Goal: Communication & Community: Answer question/provide support

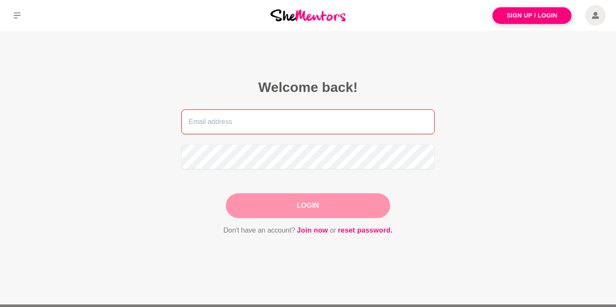
type input "[PERSON_NAME][EMAIL_ADDRESS][DOMAIN_NAME]"
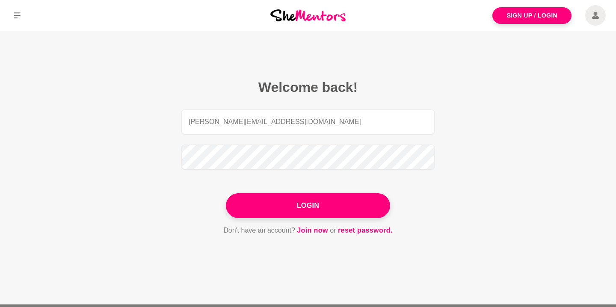
click at [313, 205] on div "Login" at bounding box center [308, 205] width 164 height 25
click at [313, 205] on button "Login" at bounding box center [308, 205] width 164 height 25
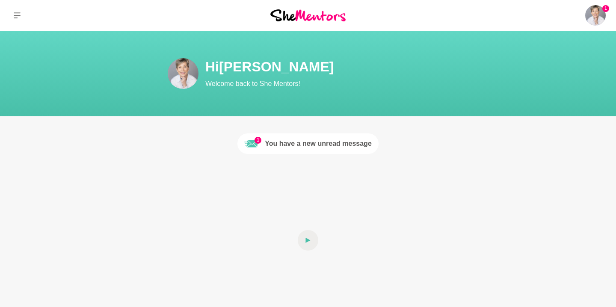
click at [301, 144] on div "You have a new unread message" at bounding box center [318, 144] width 107 height 10
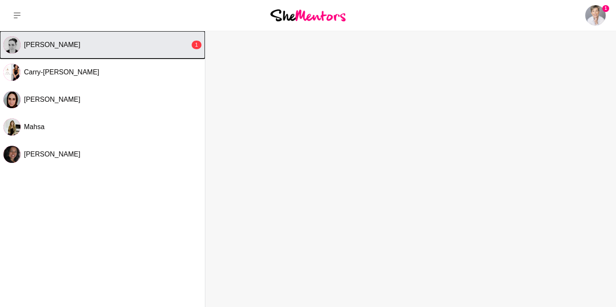
click at [143, 47] on div "[PERSON_NAME]" at bounding box center [107, 45] width 166 height 9
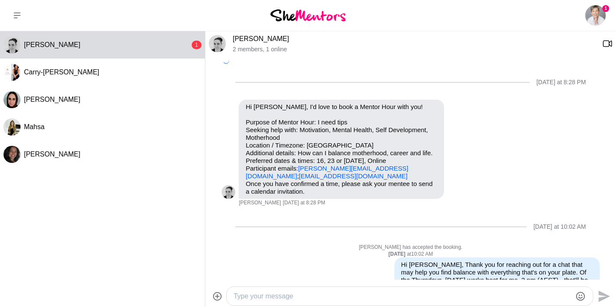
scroll to position [342, 0]
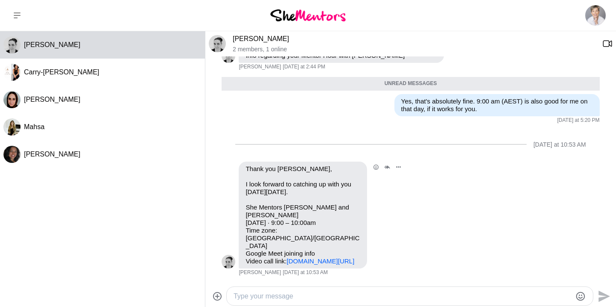
click at [303, 258] on link "[DOMAIN_NAME][URL]" at bounding box center [321, 261] width 68 height 7
click at [337, 298] on textarea "Type your message" at bounding box center [403, 296] width 338 height 10
click at [289, 297] on textarea "No worries, Erin, Likewise!" at bounding box center [403, 296] width 338 height 10
click at [327, 299] on textarea "No worries, Erin, likewise!" at bounding box center [403, 296] width 338 height 10
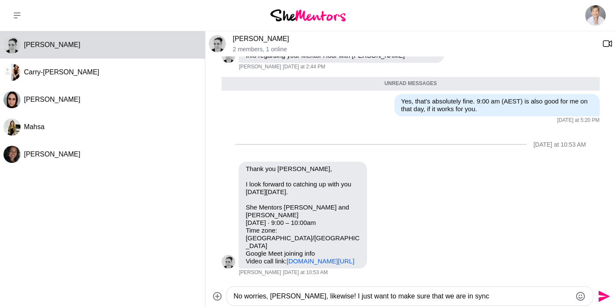
click at [458, 296] on textarea "No worries, Erin, likewise! I just want to make sure that we are in sync" at bounding box center [403, 296] width 338 height 10
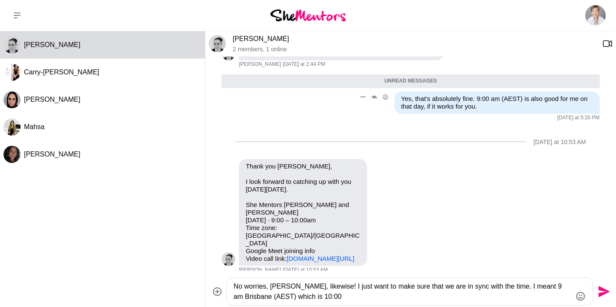
scroll to position [351, 0]
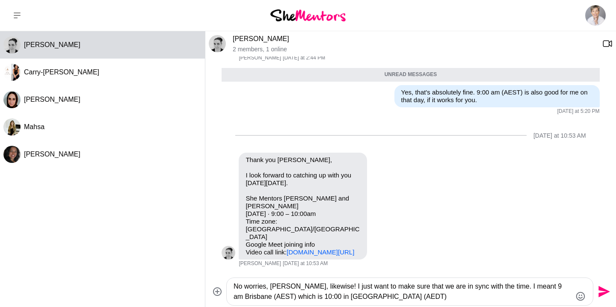
click at [255, 297] on textarea "No worries, Erin, likewise! I just want to make sure that we are in sync with t…" at bounding box center [403, 292] width 338 height 21
click at [381, 297] on textarea "No worries, Erin, likewise! I just want to make sure that we are in sync with t…" at bounding box center [403, 292] width 338 height 21
click at [243, 298] on textarea "No worries, Erin, likewise! I just want to confirm that we are on the same page…" at bounding box center [403, 292] width 338 height 21
click at [527, 297] on textarea "No worries, Erin, likewise! I just want to confirm that we are on the same page…" at bounding box center [403, 292] width 338 height 21
click at [482, 297] on textarea "No worries, Erin, likewise! I just want to confirm that we are on the same page…" at bounding box center [403, 292] width 338 height 21
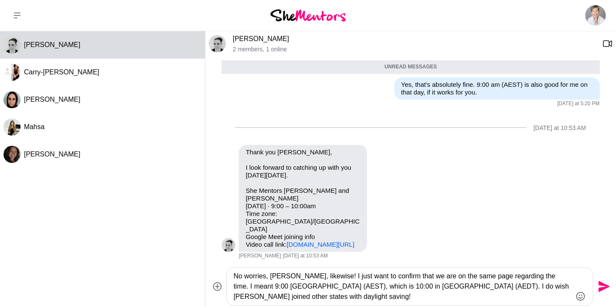
type textarea "No worries, Erin, likewise! I just want to confirm that we are on the same page…"
click at [601, 287] on icon "Send" at bounding box center [604, 287] width 14 height 14
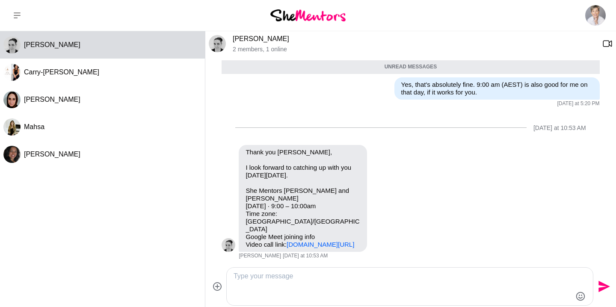
scroll to position [390, 0]
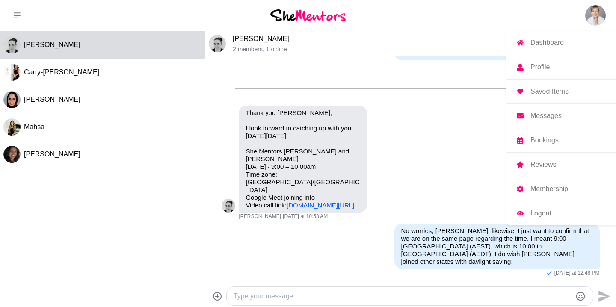
click at [541, 214] on p "Logout" at bounding box center [541, 213] width 21 height 7
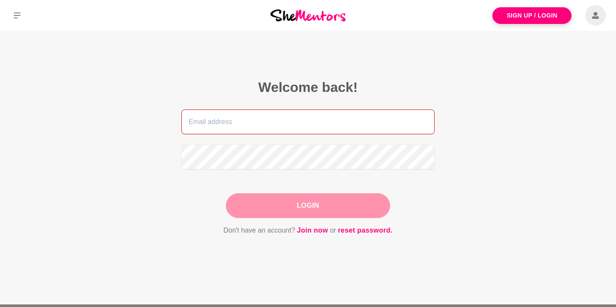
type input "[PERSON_NAME][EMAIL_ADDRESS][DOMAIN_NAME]"
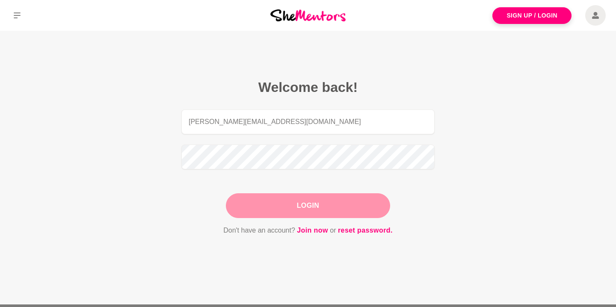
click at [310, 208] on div "Login" at bounding box center [308, 205] width 164 height 25
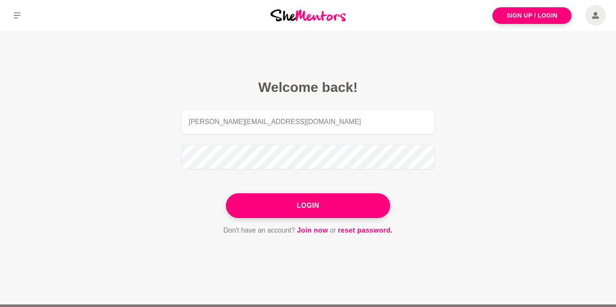
click at [310, 208] on button "Login" at bounding box center [308, 205] width 164 height 25
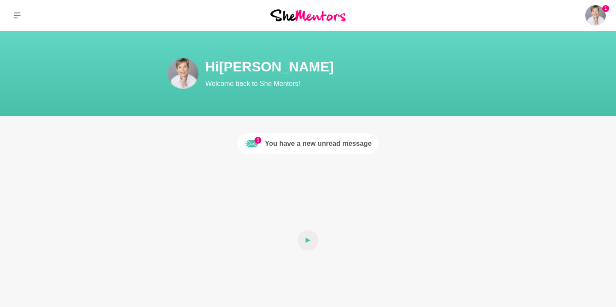
click at [311, 139] on div "You have a new unread message" at bounding box center [318, 144] width 107 height 10
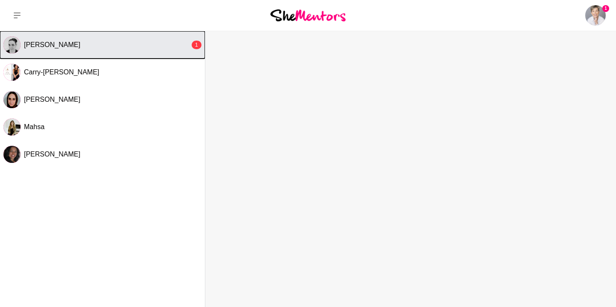
click at [109, 48] on div "Erin" at bounding box center [107, 45] width 166 height 9
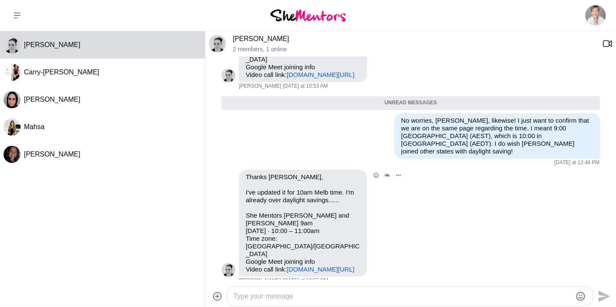
scroll to position [501, 0]
click at [318, 299] on textarea "Type your message" at bounding box center [403, 296] width 338 height 10
click at [269, 297] on textarea "Thank You! Oh, I hear you!" at bounding box center [403, 296] width 338 height 10
click at [289, 296] on textarea "Oh, I hear you!" at bounding box center [403, 296] width 338 height 10
type textarea "Oh, I hear you!"
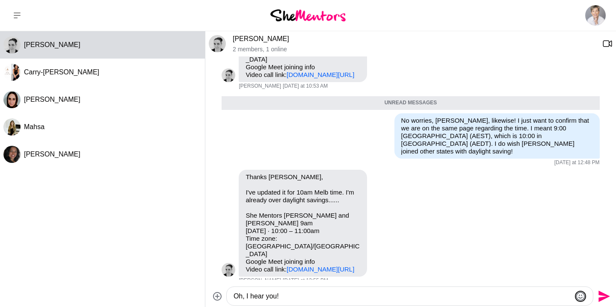
click at [581, 297] on icon "Emoji picker" at bounding box center [581, 296] width 10 height 10
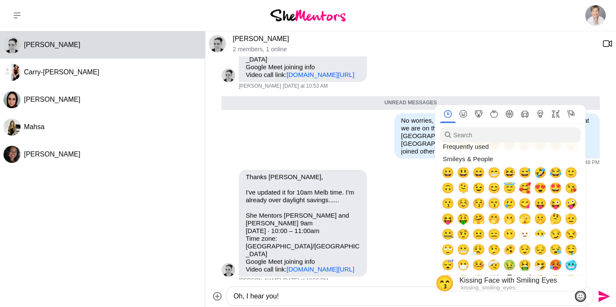
scroll to position [18, 0]
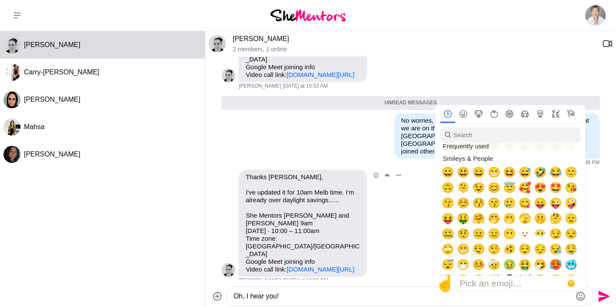
click at [404, 217] on div "Reply Pin Mark as unread Flag Mute" at bounding box center [387, 223] width 33 height 107
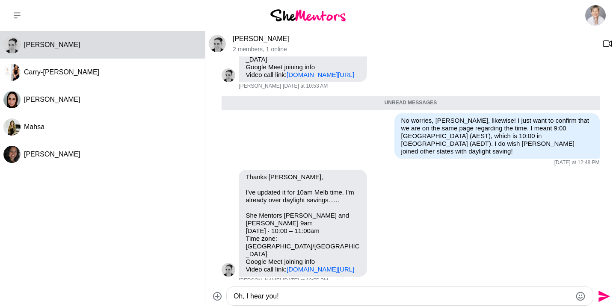
click at [291, 297] on textarea "Oh, I hear you!" at bounding box center [403, 296] width 338 height 10
click at [605, 295] on icon "Send" at bounding box center [605, 297] width 12 height 12
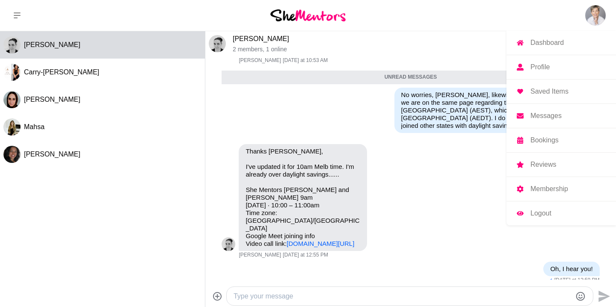
click at [593, 12] on img at bounding box center [596, 15] width 21 height 21
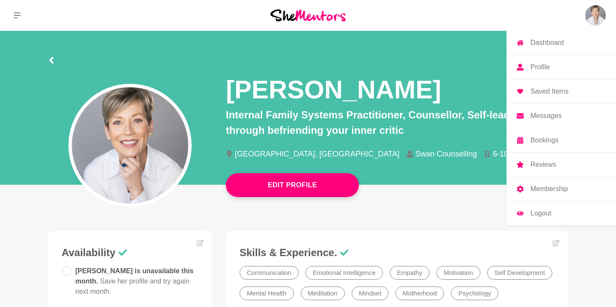
click at [542, 214] on p "Logout" at bounding box center [541, 213] width 21 height 7
